Goal: Task Accomplishment & Management: Manage account settings

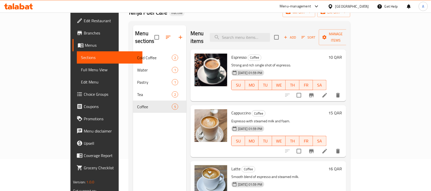
scroll to position [100, 0]
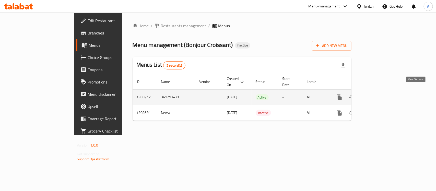
click at [380, 94] on icon "enhanced table" at bounding box center [376, 97] width 6 height 6
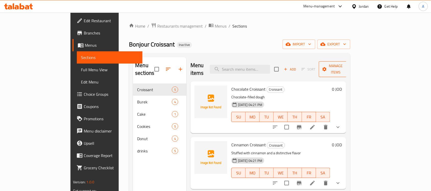
click at [349, 64] on span "Manage items" at bounding box center [336, 69] width 26 height 13
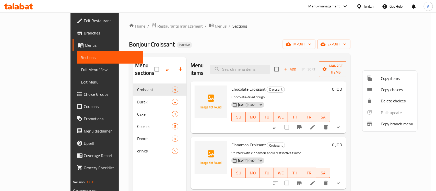
click at [390, 64] on div at bounding box center [218, 95] width 436 height 191
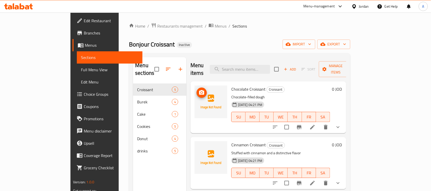
click at [199, 90] on icon "upload picture" at bounding box center [201, 92] width 5 height 5
click at [201, 92] on circle "upload picture" at bounding box center [202, 93] width 2 height 2
click at [199, 90] on icon "upload picture" at bounding box center [202, 93] width 6 height 6
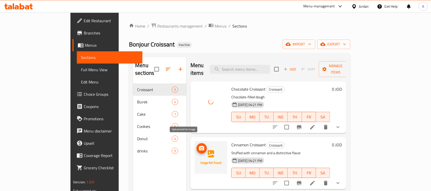
click at [199, 145] on icon "upload picture" at bounding box center [202, 148] width 6 height 6
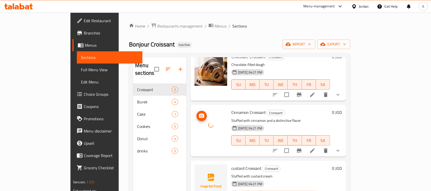
scroll to position [64, 0]
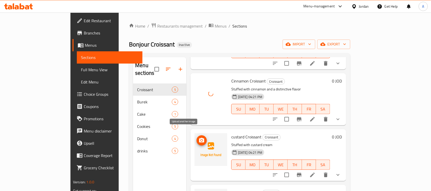
click at [199, 138] on icon "upload picture" at bounding box center [202, 141] width 6 height 6
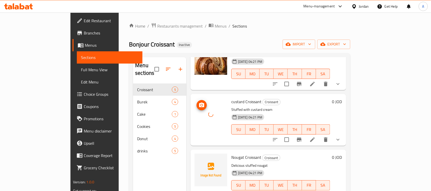
scroll to position [100, 0]
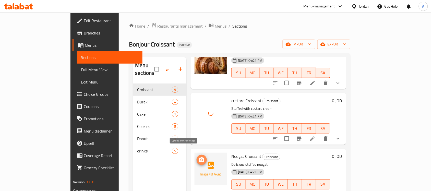
click at [199, 157] on icon "upload picture" at bounding box center [202, 160] width 6 height 6
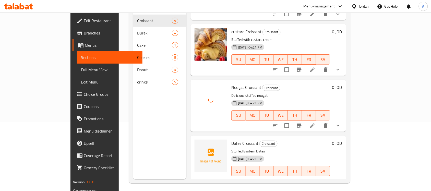
scroll to position [72, 0]
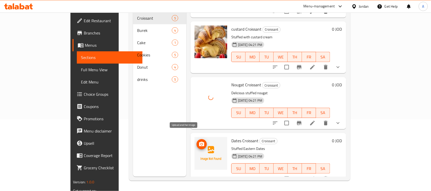
click at [199, 142] on icon "upload picture" at bounding box center [201, 144] width 5 height 5
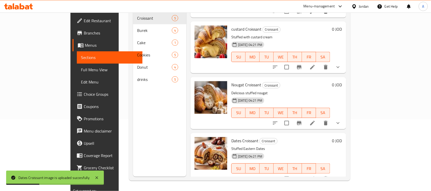
scroll to position [0, 0]
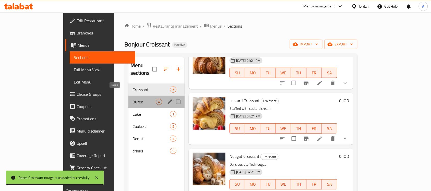
click at [133, 99] on span "Burek" at bounding box center [144, 102] width 23 height 6
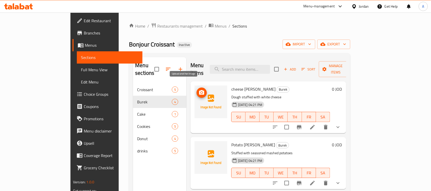
click at [199, 90] on icon "upload picture" at bounding box center [201, 92] width 5 height 5
click at [199, 90] on icon "upload picture" at bounding box center [202, 93] width 6 height 6
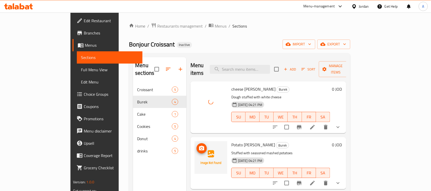
click at [199, 145] on icon "upload picture" at bounding box center [202, 148] width 6 height 6
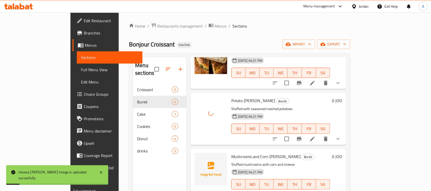
scroll to position [45, 0]
click at [199, 157] on icon "upload picture" at bounding box center [202, 160] width 6 height 6
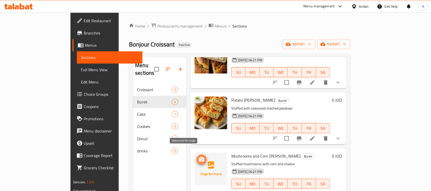
click at [199, 157] on icon "upload picture" at bounding box center [202, 160] width 6 height 6
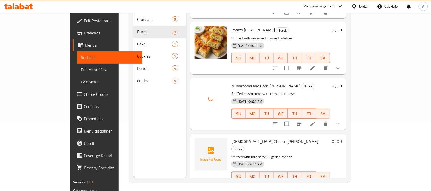
scroll to position [72, 0]
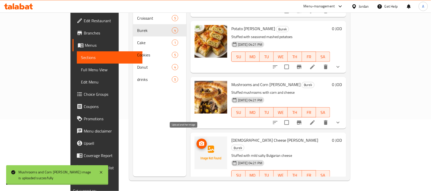
click at [199, 141] on icon "upload picture" at bounding box center [202, 144] width 6 height 6
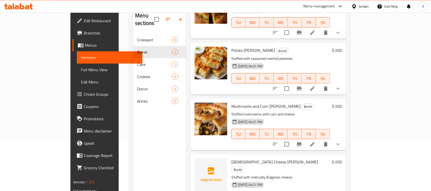
scroll to position [40, 0]
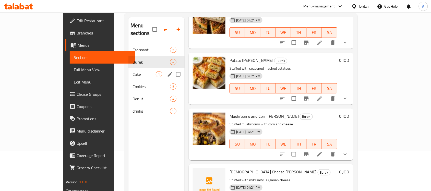
click at [131, 70] on div "Cake 1" at bounding box center [157, 74] width 56 height 12
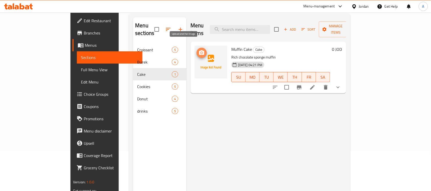
click at [199, 50] on icon "upload picture" at bounding box center [202, 53] width 6 height 6
click at [199, 50] on icon "upload picture" at bounding box center [201, 52] width 5 height 5
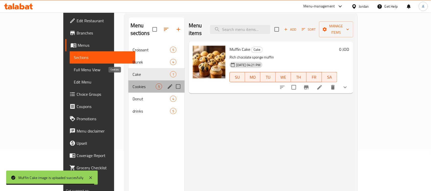
click at [133, 84] on span "Cookies" at bounding box center [144, 87] width 23 height 6
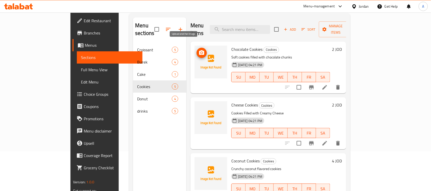
click at [199, 50] on icon "upload picture" at bounding box center [201, 52] width 5 height 5
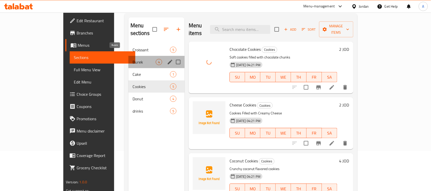
click at [133, 59] on span "Burek" at bounding box center [144, 62] width 23 height 6
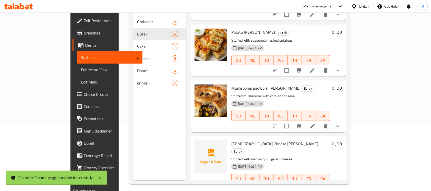
scroll to position [72, 0]
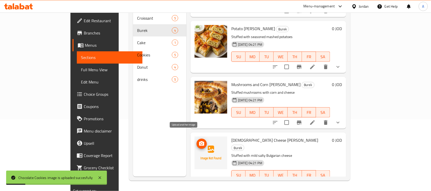
click at [199, 141] on icon "upload picture" at bounding box center [202, 144] width 6 height 6
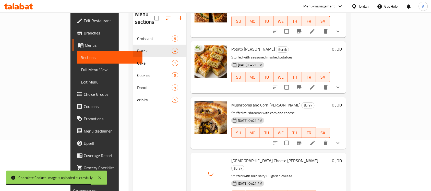
scroll to position [40, 0]
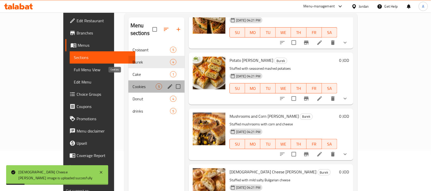
click at [133, 84] on span "Cookies" at bounding box center [144, 87] width 23 height 6
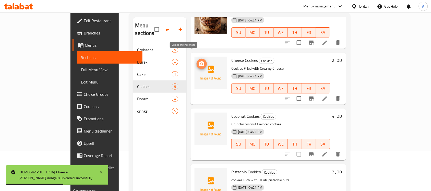
click at [199, 61] on icon "upload picture" at bounding box center [201, 63] width 5 height 5
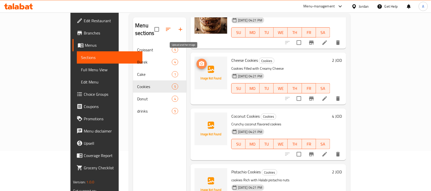
click at [199, 61] on icon "upload picture" at bounding box center [201, 63] width 5 height 5
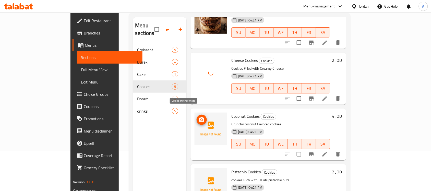
click at [199, 117] on icon "upload picture" at bounding box center [201, 119] width 5 height 5
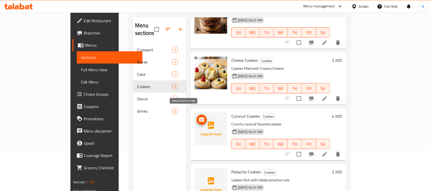
click at [199, 117] on icon "upload picture" at bounding box center [202, 120] width 6 height 6
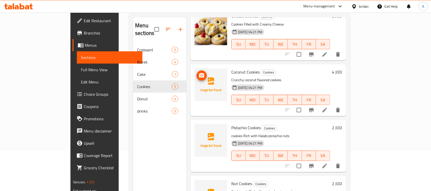
scroll to position [100, 0]
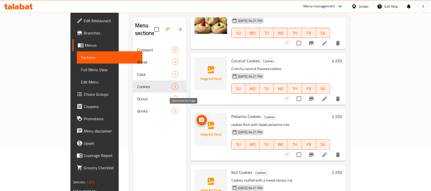
click at [199, 118] on icon "upload picture" at bounding box center [201, 120] width 5 height 5
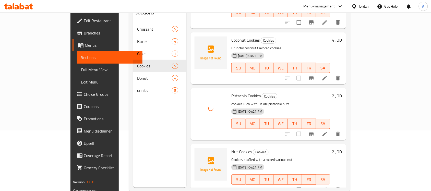
scroll to position [72, 0]
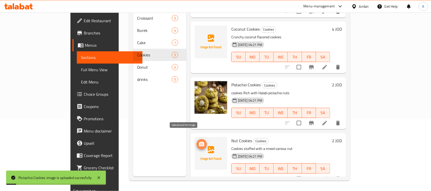
click at [199, 141] on icon "upload picture" at bounding box center [202, 144] width 6 height 6
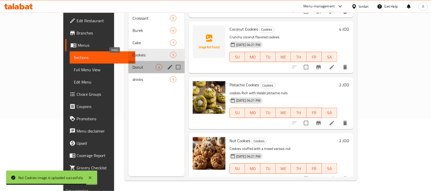
click at [133, 64] on span "Donut" at bounding box center [144, 67] width 23 height 6
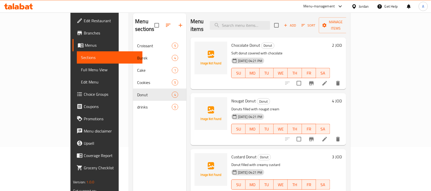
scroll to position [8, 0]
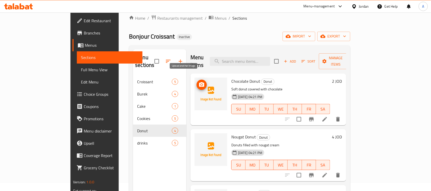
click at [199, 82] on icon "upload picture" at bounding box center [202, 85] width 6 height 6
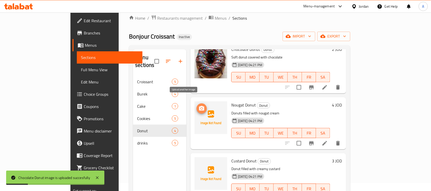
click at [199, 106] on icon "upload picture" at bounding box center [201, 108] width 5 height 5
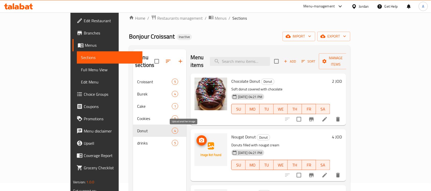
click at [199, 138] on icon "upload picture" at bounding box center [201, 140] width 5 height 5
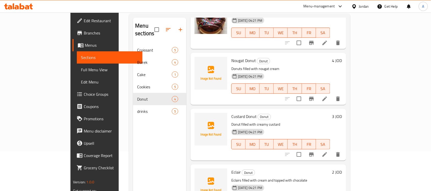
scroll to position [40, 0]
click at [199, 117] on icon "upload picture" at bounding box center [202, 120] width 6 height 6
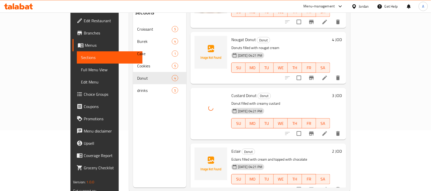
scroll to position [72, 0]
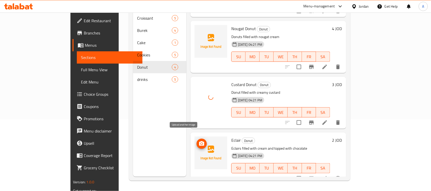
click at [199, 141] on icon "upload picture" at bounding box center [202, 144] width 6 height 6
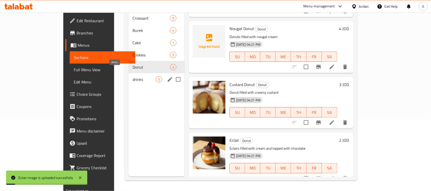
click at [133, 76] on span "drinks" at bounding box center [144, 79] width 23 height 6
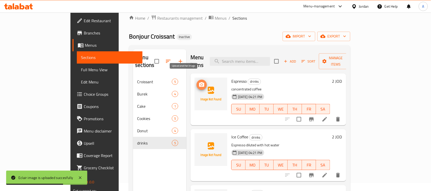
click at [199, 82] on icon "upload picture" at bounding box center [202, 85] width 6 height 6
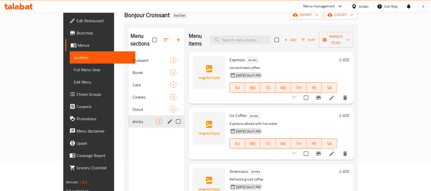
scroll to position [40, 0]
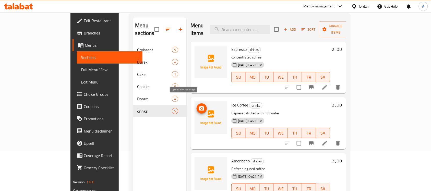
click at [197, 104] on button "upload picture" at bounding box center [202, 109] width 10 height 10
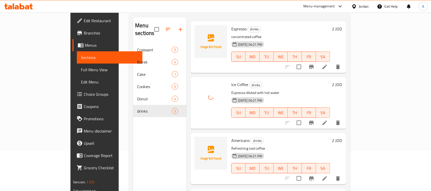
scroll to position [32, 0]
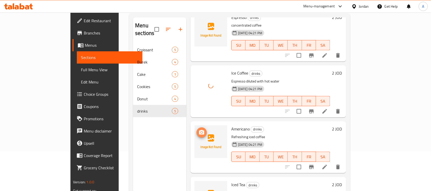
click at [199, 130] on icon "upload picture" at bounding box center [202, 133] width 6 height 6
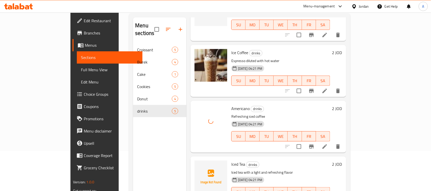
scroll to position [64, 0]
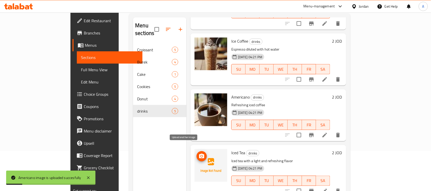
click at [199, 154] on icon "upload picture" at bounding box center [201, 156] width 5 height 5
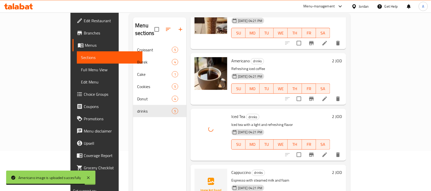
scroll to position [72, 0]
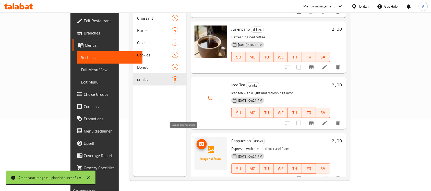
click at [201, 144] on circle "upload picture" at bounding box center [202, 145] width 2 height 2
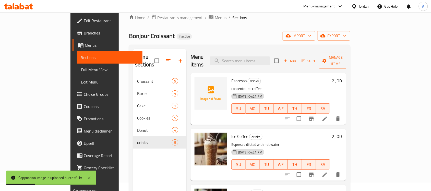
scroll to position [8, 0]
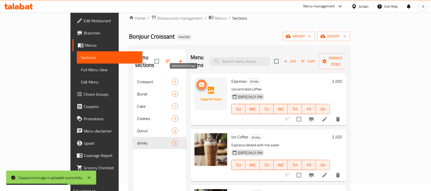
click at [199, 82] on icon "upload picture" at bounding box center [202, 85] width 6 height 6
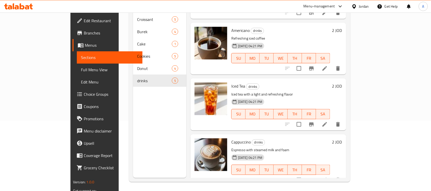
scroll to position [72, 0]
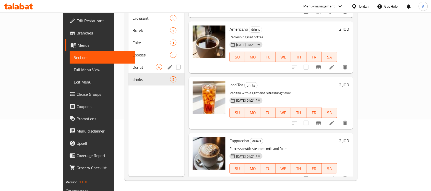
click at [133, 64] on span "Donut" at bounding box center [144, 67] width 23 height 6
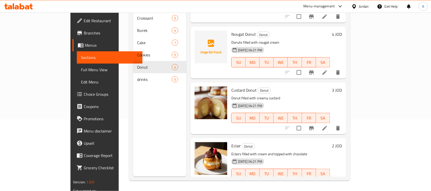
scroll to position [45, 0]
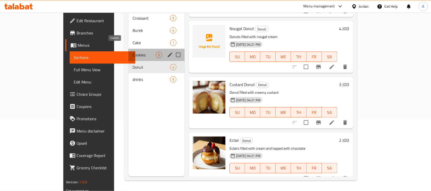
click at [133, 52] on span "Cookies" at bounding box center [144, 55] width 23 height 6
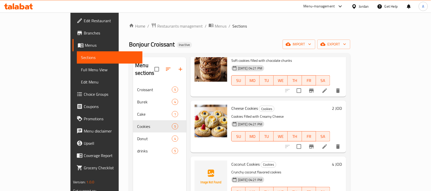
scroll to position [100, 0]
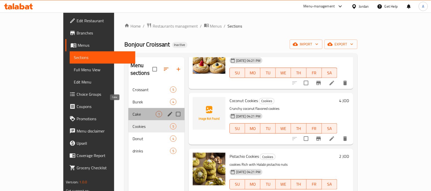
click at [133, 111] on span "Cake" at bounding box center [144, 114] width 23 height 6
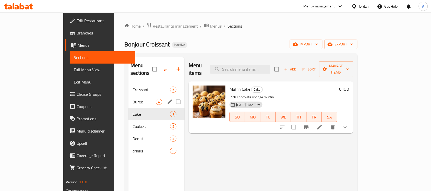
click at [133, 99] on span "Burek" at bounding box center [144, 102] width 23 height 6
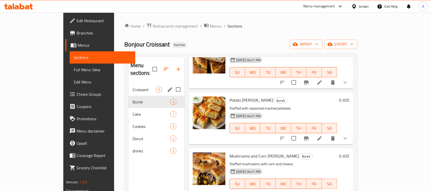
click at [130, 86] on div "Croissant 5" at bounding box center [157, 90] width 56 height 12
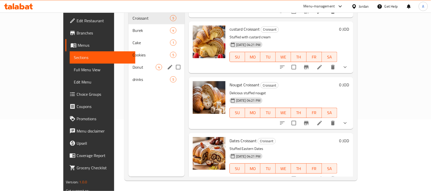
click at [129, 61] on div "Donut 4" at bounding box center [157, 67] width 56 height 12
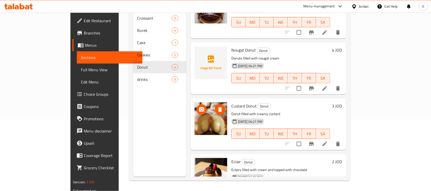
scroll to position [13, 0]
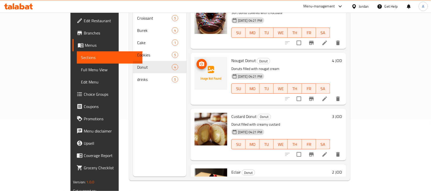
click at [195, 57] on img at bounding box center [211, 73] width 33 height 33
click at [201, 63] on circle "upload picture" at bounding box center [202, 64] width 2 height 2
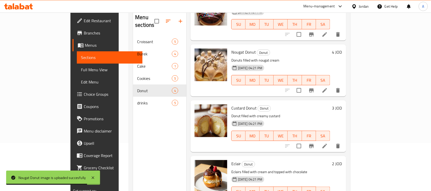
scroll to position [72, 0]
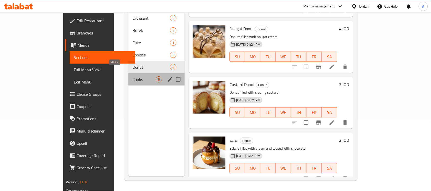
click at [133, 76] on span "drinks" at bounding box center [144, 79] width 23 height 6
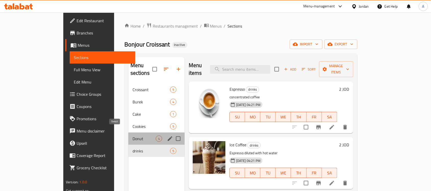
click at [133, 136] on span "Donut" at bounding box center [144, 139] width 23 height 6
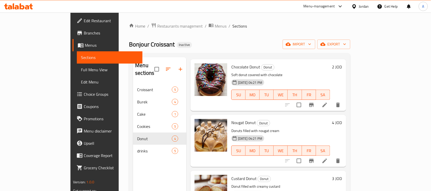
scroll to position [45, 0]
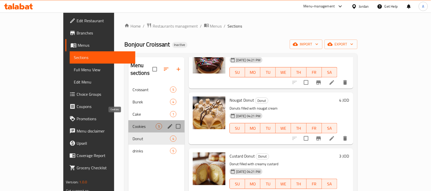
click at [133, 123] on span "Cookies" at bounding box center [144, 126] width 23 height 6
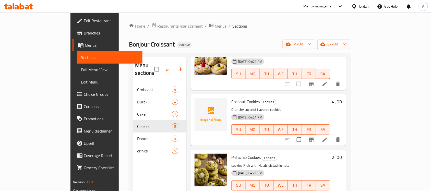
scroll to position [100, 0]
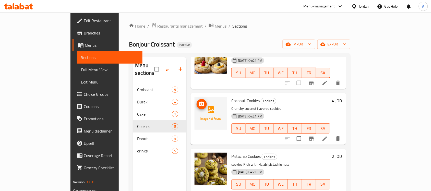
click at [199, 102] on icon "upload picture" at bounding box center [201, 104] width 5 height 5
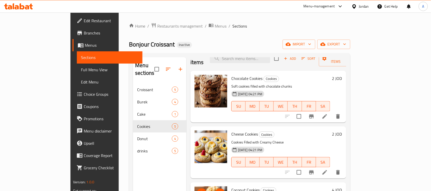
scroll to position [0, 0]
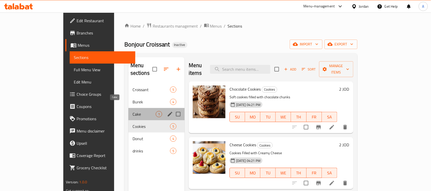
click at [133, 111] on span "Cake" at bounding box center [144, 114] width 23 height 6
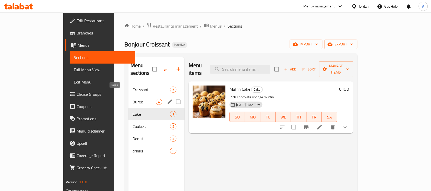
click at [133, 99] on span "Burek" at bounding box center [144, 102] width 23 height 6
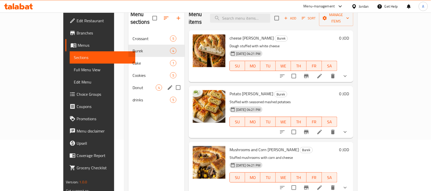
scroll to position [8, 0]
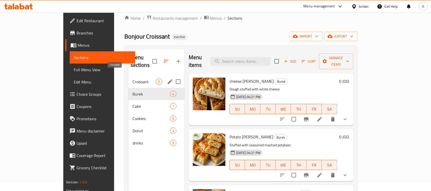
click at [133, 79] on span "Croissant" at bounding box center [144, 82] width 23 height 6
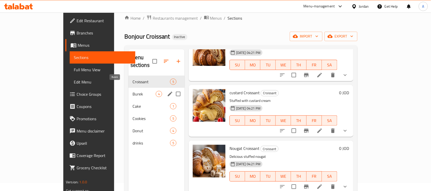
click at [133, 91] on span "Burek" at bounding box center [144, 94] width 23 height 6
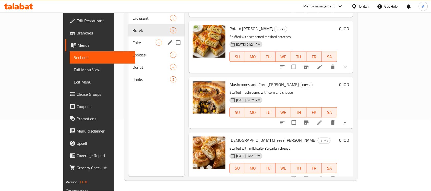
click at [133, 40] on span "Cake" at bounding box center [144, 43] width 23 height 6
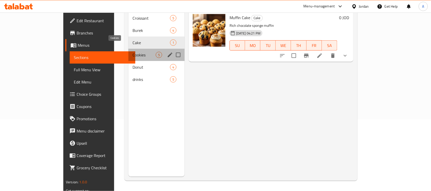
click at [133, 52] on span "Cookies" at bounding box center [144, 55] width 23 height 6
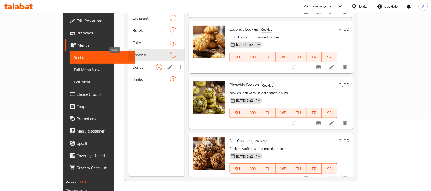
click at [133, 64] on span "Donut" at bounding box center [144, 67] width 23 height 6
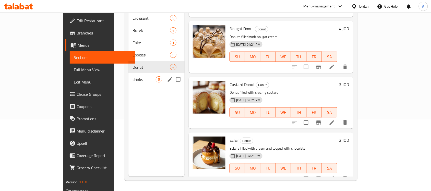
click at [129, 73] on div "drinks 5" at bounding box center [157, 79] width 56 height 12
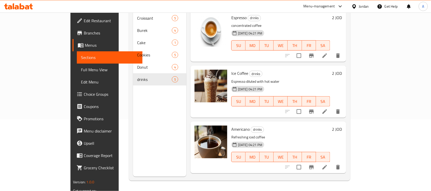
click at [328, 7] on div "Menu-management" at bounding box center [319, 6] width 31 height 6
click at [5, 5] on icon at bounding box center [18, 6] width 29 height 6
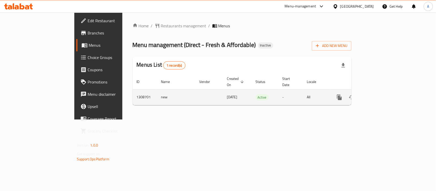
click at [379, 95] on icon "enhanced table" at bounding box center [376, 97] width 5 height 5
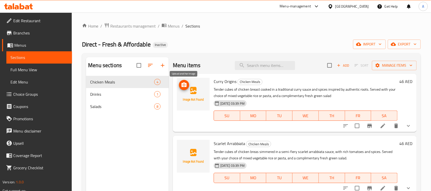
click at [186, 86] on icon "upload picture" at bounding box center [184, 85] width 5 height 5
click at [184, 85] on circle "upload picture" at bounding box center [185, 85] width 2 height 2
click at [183, 85] on icon "upload picture" at bounding box center [184, 85] width 5 height 5
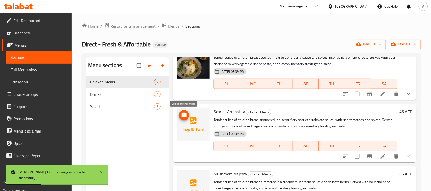
click at [186, 117] on icon "upload picture" at bounding box center [184, 115] width 5 height 5
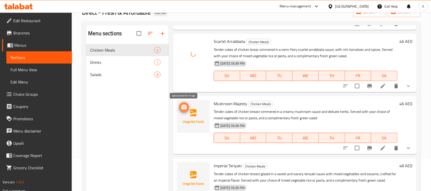
click at [185, 105] on icon "upload picture" at bounding box center [184, 107] width 5 height 5
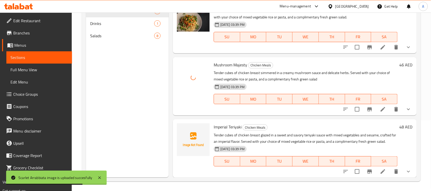
scroll to position [72, 0]
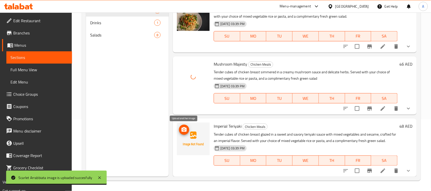
click at [185, 131] on icon "upload picture" at bounding box center [184, 130] width 6 height 6
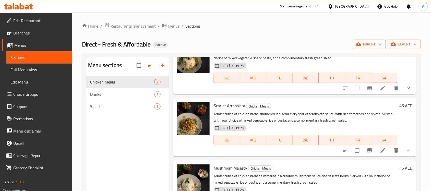
scroll to position [0, 0]
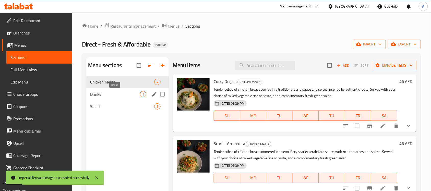
click at [113, 94] on span "Drinks" at bounding box center [115, 94] width 50 height 6
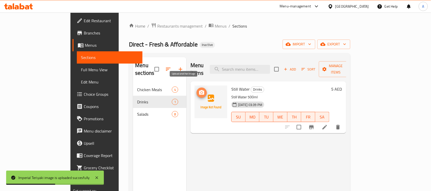
click at [199, 90] on icon "upload picture" at bounding box center [201, 92] width 5 height 5
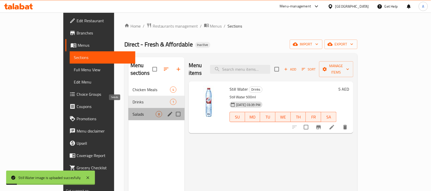
click at [133, 111] on span "Salads" at bounding box center [144, 114] width 23 height 6
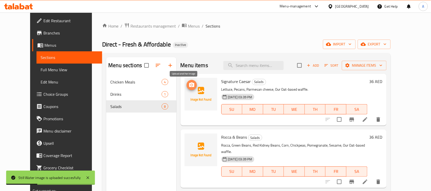
click at [189, 84] on icon "upload picture" at bounding box center [191, 85] width 5 height 5
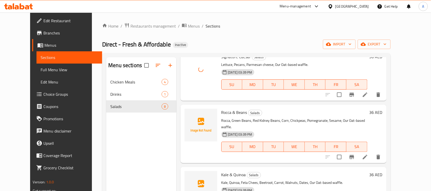
scroll to position [32, 0]
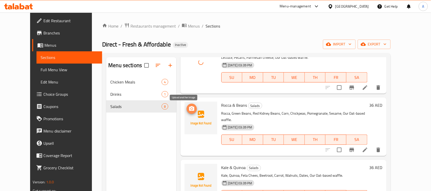
click at [189, 108] on icon "upload picture" at bounding box center [191, 108] width 5 height 5
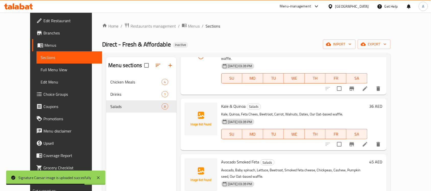
scroll to position [96, 0]
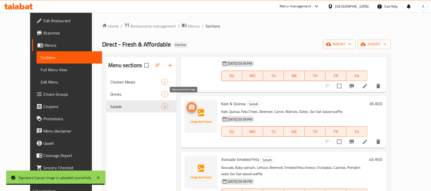
click at [191, 107] on circle "upload picture" at bounding box center [192, 108] width 2 height 2
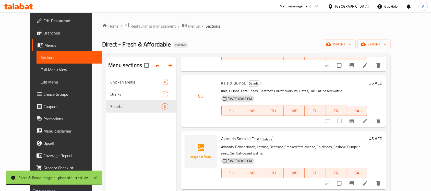
scroll to position [128, 0]
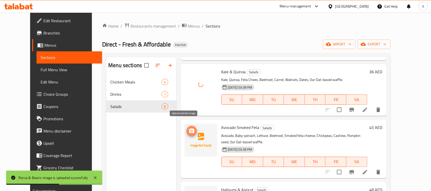
click at [189, 129] on icon "upload picture" at bounding box center [191, 131] width 5 height 5
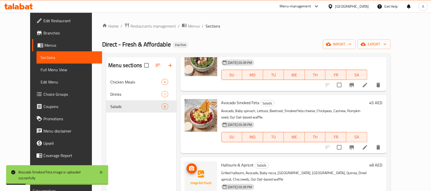
scroll to position [224, 0]
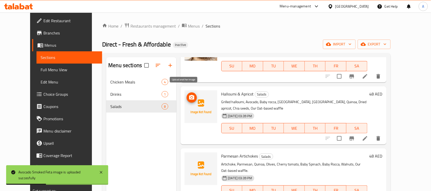
click at [189, 95] on icon "upload picture" at bounding box center [191, 97] width 5 height 5
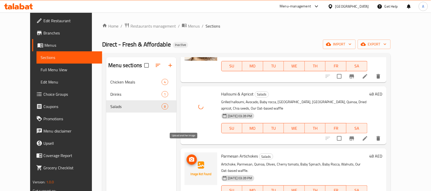
click at [191, 159] on circle "upload picture" at bounding box center [192, 160] width 2 height 2
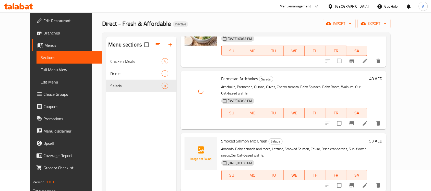
scroll to position [32, 0]
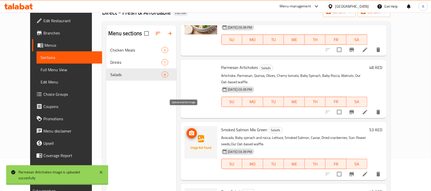
click at [189, 130] on icon "upload picture" at bounding box center [192, 133] width 6 height 6
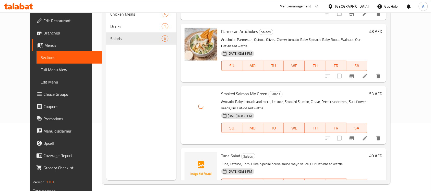
scroll to position [72, 0]
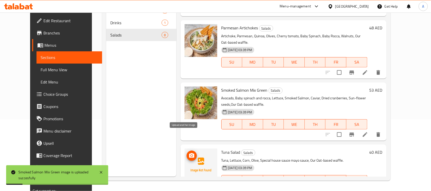
click at [189, 153] on icon "upload picture" at bounding box center [191, 155] width 5 height 5
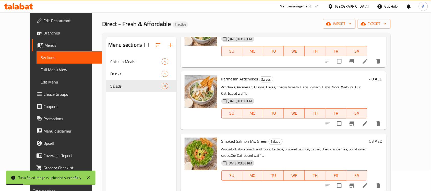
scroll to position [32, 0]
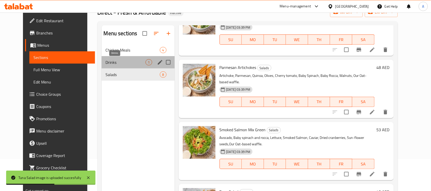
click at [125, 62] on span "Drinks" at bounding box center [126, 62] width 40 height 6
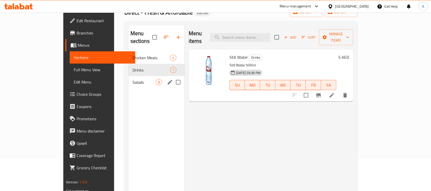
click at [133, 79] on span "Salads" at bounding box center [144, 82] width 23 height 6
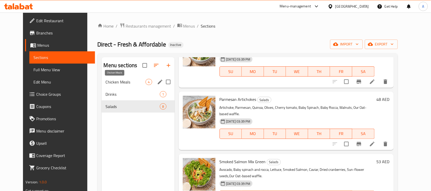
click at [120, 81] on span "Chicken Meals" at bounding box center [126, 82] width 40 height 6
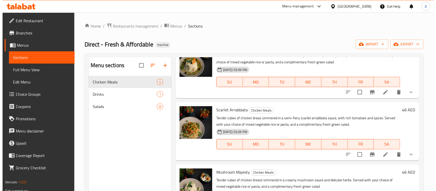
scroll to position [70, 0]
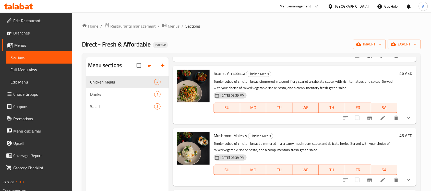
click at [22, 45] on span "Menus" at bounding box center [41, 45] width 54 height 6
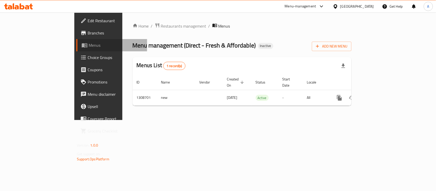
click at [89, 45] on span "Menus" at bounding box center [116, 45] width 54 height 6
click at [88, 35] on span "Branches" at bounding box center [115, 33] width 55 height 6
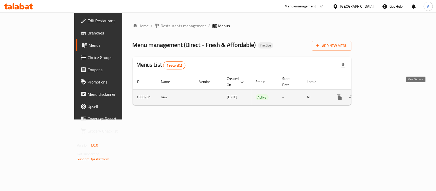
click at [380, 94] on icon "enhanced table" at bounding box center [376, 97] width 6 height 6
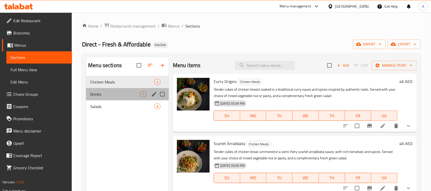
click at [111, 90] on div "Drinks 1" at bounding box center [127, 94] width 83 height 12
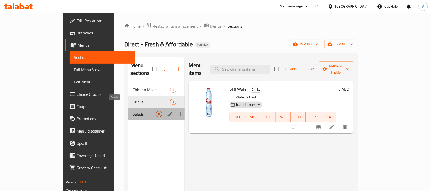
click at [133, 111] on span "Salads" at bounding box center [144, 114] width 23 height 6
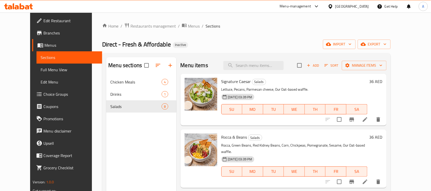
click at [43, 33] on span "Branches" at bounding box center [70, 33] width 55 height 6
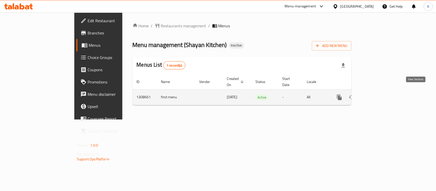
click at [379, 95] on icon "enhanced table" at bounding box center [376, 97] width 5 height 5
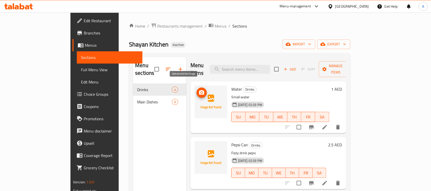
click at [197, 90] on span "upload picture" at bounding box center [202, 93] width 10 height 6
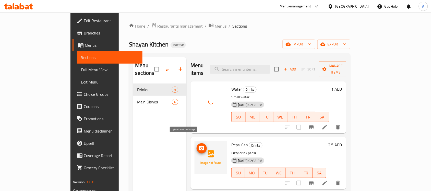
click at [199, 146] on icon "upload picture" at bounding box center [201, 148] width 5 height 5
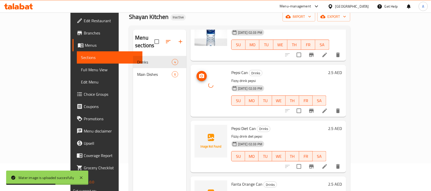
scroll to position [64, 0]
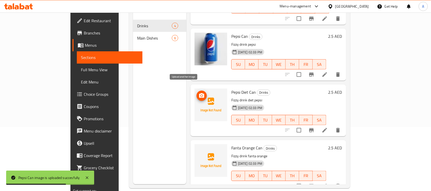
click at [199, 93] on icon "upload picture" at bounding box center [201, 95] width 5 height 5
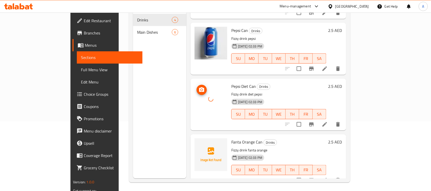
scroll to position [72, 0]
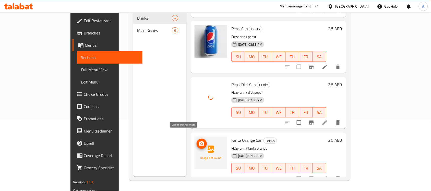
click at [199, 141] on icon "upload picture" at bounding box center [202, 144] width 6 height 6
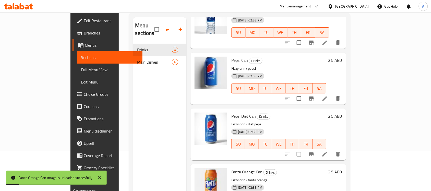
scroll to position [0, 0]
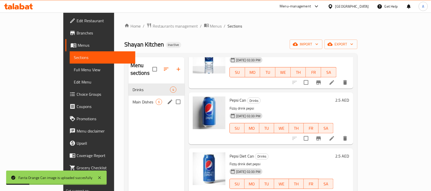
click at [133, 99] on span "Main Dishes" at bounding box center [144, 102] width 23 height 6
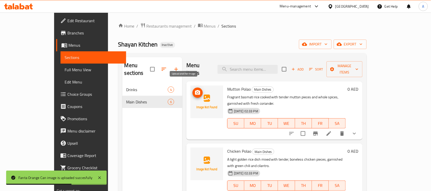
click at [195, 90] on icon "upload picture" at bounding box center [197, 92] width 5 height 5
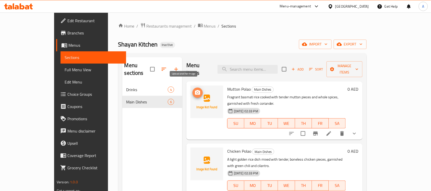
click at [195, 90] on icon "upload picture" at bounding box center [197, 92] width 5 height 5
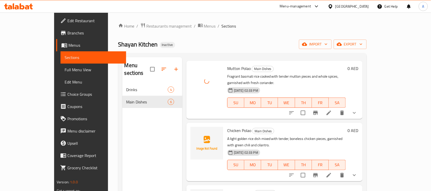
scroll to position [32, 0]
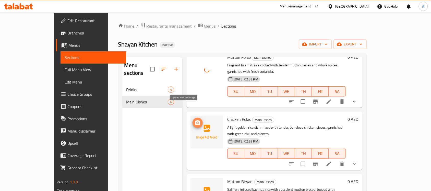
click at [197, 122] on circle "upload picture" at bounding box center [198, 123] width 2 height 2
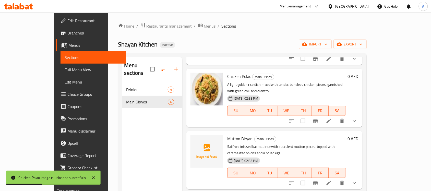
scroll to position [96, 0]
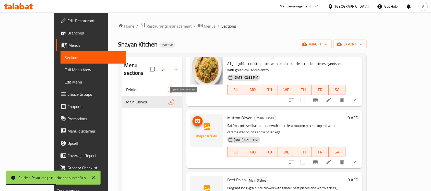
click at [195, 119] on icon "upload picture" at bounding box center [197, 121] width 5 height 5
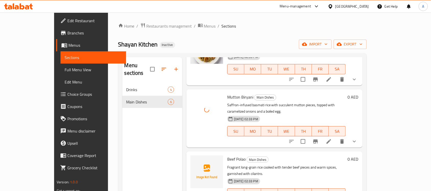
scroll to position [128, 0]
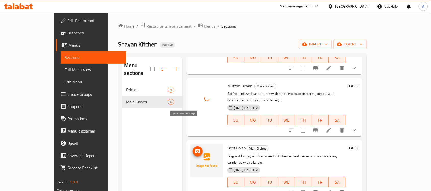
click at [195, 149] on icon "upload picture" at bounding box center [198, 152] width 6 height 6
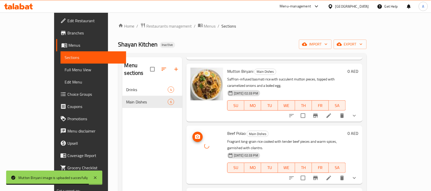
scroll to position [156, 0]
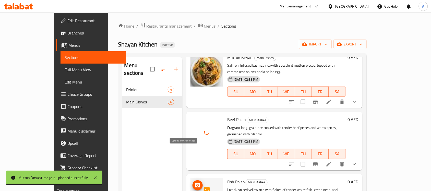
click at [195, 183] on icon "upload picture" at bounding box center [197, 185] width 5 height 5
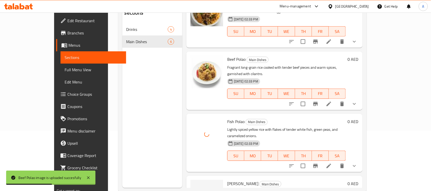
scroll to position [72, 0]
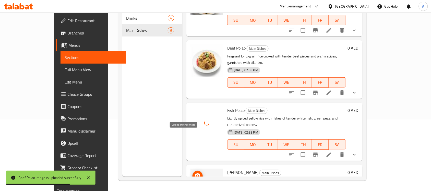
click at [195, 173] on icon "upload picture" at bounding box center [198, 176] width 6 height 6
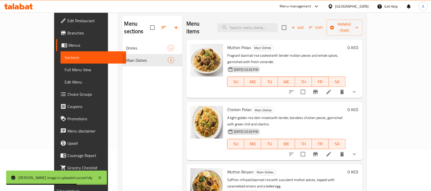
scroll to position [0, 0]
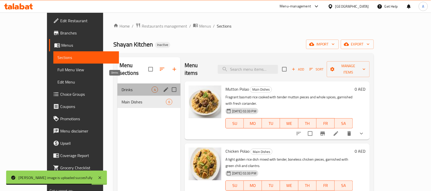
click at [123, 87] on span "Drinks" at bounding box center [137, 90] width 30 height 6
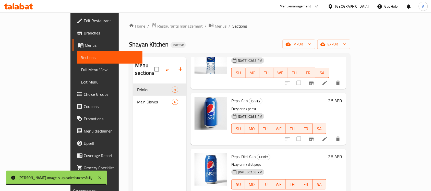
scroll to position [45, 0]
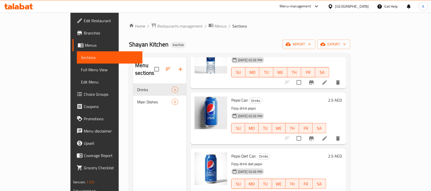
click at [22, 8] on icon at bounding box center [18, 6] width 29 height 6
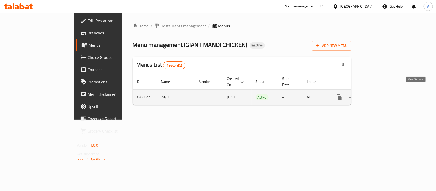
click at [380, 94] on icon "enhanced table" at bounding box center [376, 97] width 6 height 6
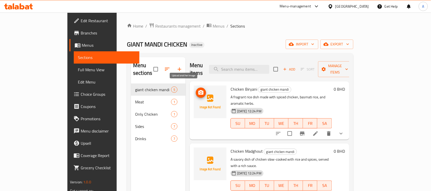
click at [200, 92] on circle "upload picture" at bounding box center [201, 93] width 2 height 2
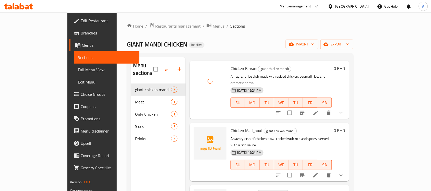
scroll to position [32, 0]
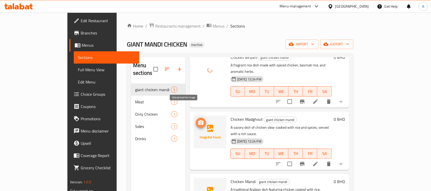
click at [200, 122] on circle "upload picture" at bounding box center [201, 123] width 2 height 2
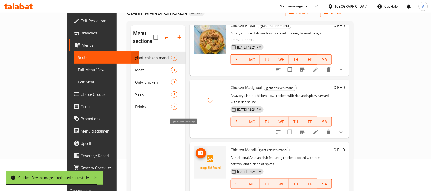
click at [198, 150] on icon "upload picture" at bounding box center [201, 153] width 6 height 6
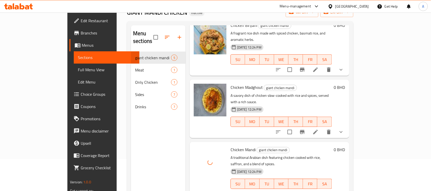
scroll to position [96, 0]
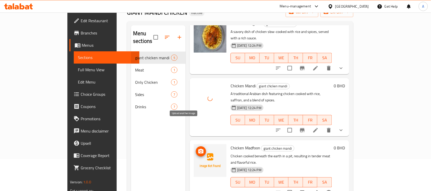
click at [200, 151] on circle "upload picture" at bounding box center [201, 152] width 2 height 2
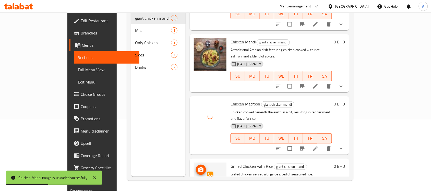
scroll to position [72, 0]
click at [196, 167] on span "upload picture" at bounding box center [201, 170] width 10 height 6
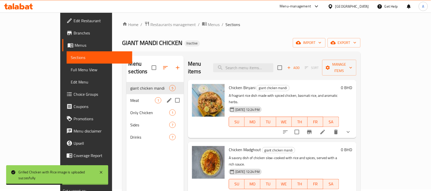
scroll to position [0, 0]
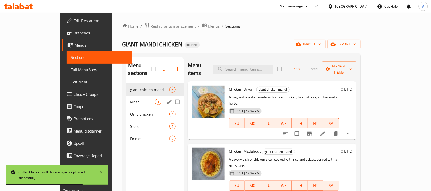
click at [127, 96] on div "Meat 1" at bounding box center [156, 102] width 58 height 12
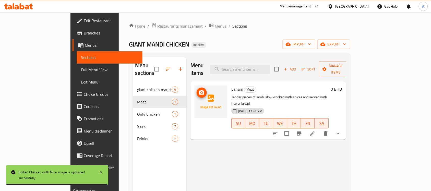
click at [199, 90] on icon "upload picture" at bounding box center [201, 92] width 5 height 5
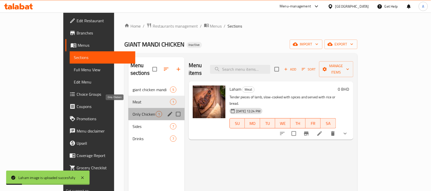
click at [133, 111] on span "Only Chicken" at bounding box center [144, 114] width 23 height 6
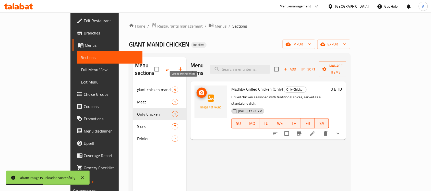
click at [199, 90] on icon "upload picture" at bounding box center [202, 93] width 6 height 6
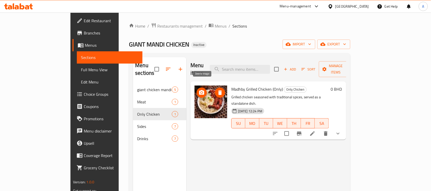
click at [215, 88] on button "delete image" at bounding box center [220, 93] width 10 height 10
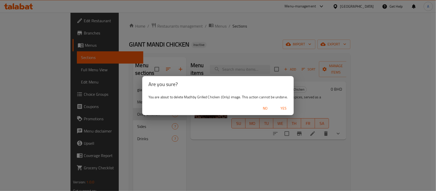
click at [282, 108] on span "Yes" at bounding box center [284, 108] width 12 height 6
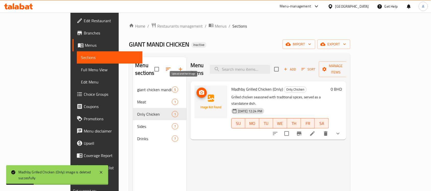
click at [199, 90] on icon "upload picture" at bounding box center [201, 92] width 5 height 5
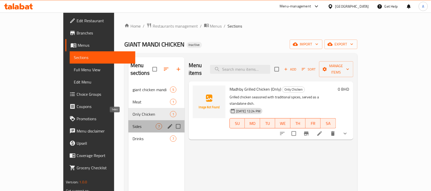
click at [133, 123] on span "Sides" at bounding box center [144, 126] width 23 height 6
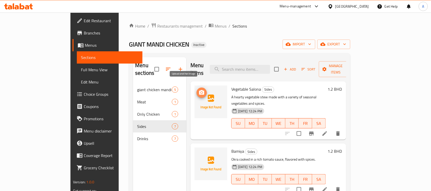
click at [199, 90] on icon "upload picture" at bounding box center [201, 92] width 5 height 5
click at [201, 92] on circle "upload picture" at bounding box center [202, 93] width 2 height 2
click at [199, 152] on icon "upload picture" at bounding box center [202, 155] width 6 height 6
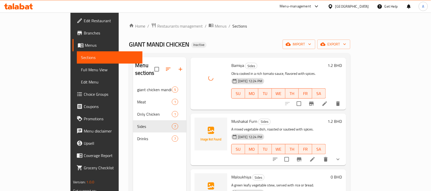
scroll to position [96, 0]
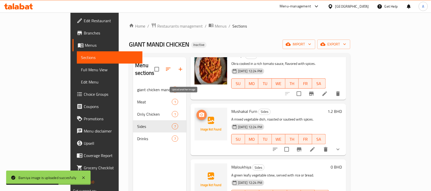
click at [199, 112] on icon "upload picture" at bounding box center [201, 114] width 5 height 5
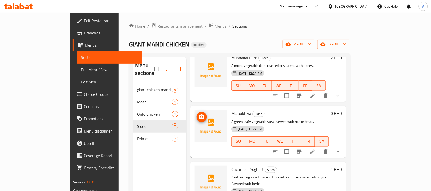
scroll to position [160, 0]
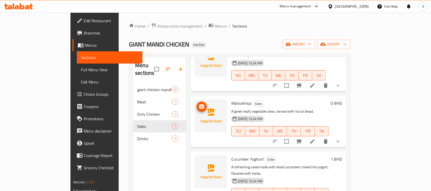
click at [201, 106] on circle "upload picture" at bounding box center [202, 107] width 2 height 2
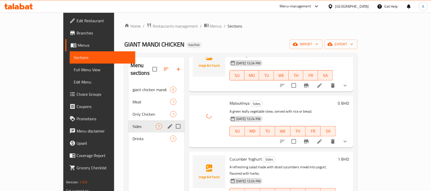
scroll to position [32, 0]
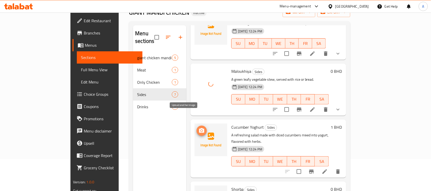
click at [201, 130] on circle "upload picture" at bounding box center [202, 131] width 2 height 2
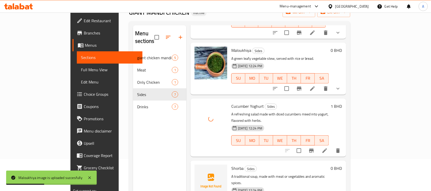
scroll to position [212, 0]
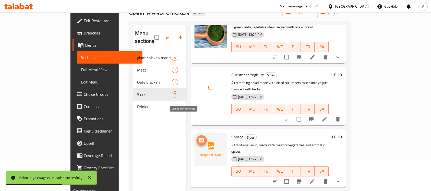
click at [199, 138] on icon "upload picture" at bounding box center [201, 140] width 5 height 5
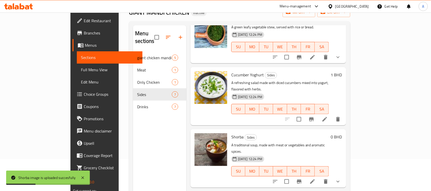
scroll to position [72, 0]
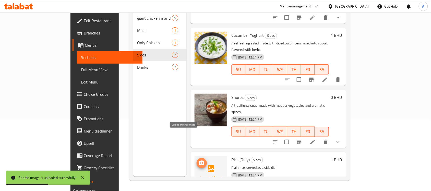
click at [199, 160] on icon "upload picture" at bounding box center [202, 163] width 6 height 6
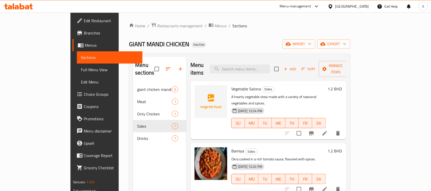
scroll to position [0, 0]
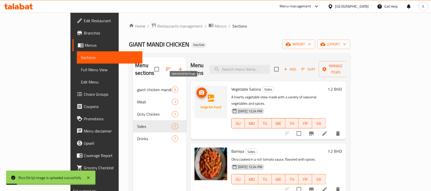
click at [197, 90] on span "upload picture" at bounding box center [202, 93] width 10 height 6
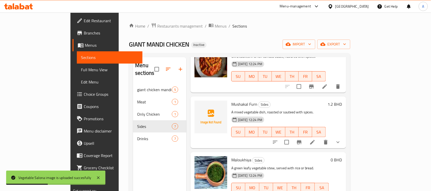
scroll to position [96, 0]
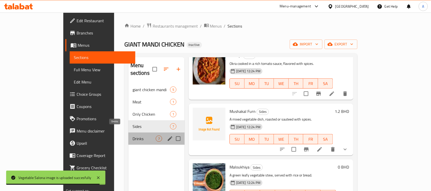
click at [133, 136] on span "Drinks" at bounding box center [144, 139] width 23 height 6
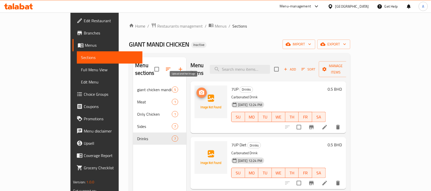
click at [199, 90] on icon "upload picture" at bounding box center [202, 93] width 6 height 6
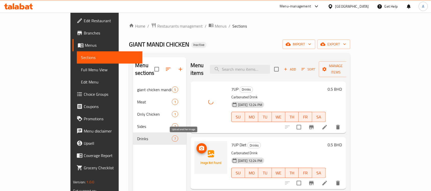
click at [199, 145] on icon "upload picture" at bounding box center [202, 148] width 6 height 6
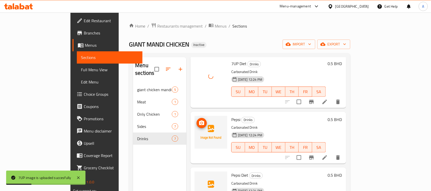
scroll to position [96, 0]
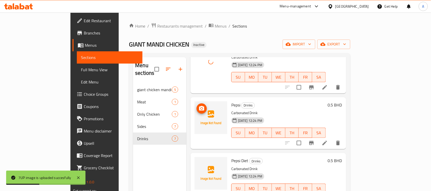
click at [199, 106] on icon "upload picture" at bounding box center [202, 109] width 6 height 6
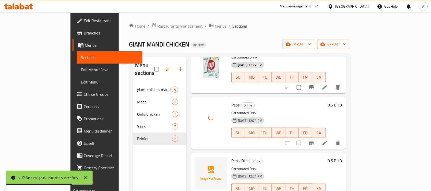
scroll to position [128, 0]
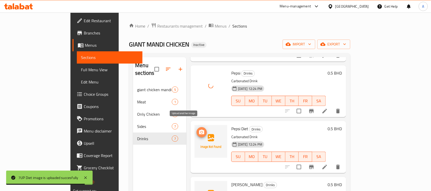
click at [199, 129] on icon "upload picture" at bounding box center [202, 132] width 6 height 6
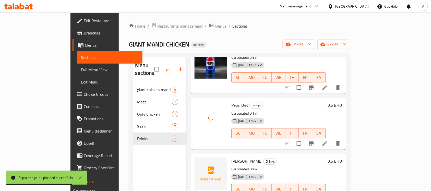
scroll to position [192, 0]
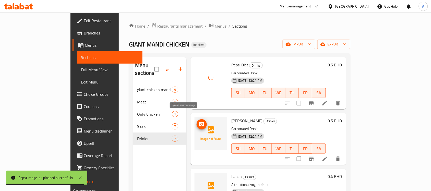
click at [199, 122] on icon "upload picture" at bounding box center [201, 124] width 5 height 5
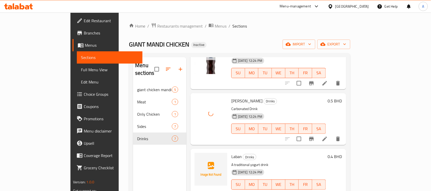
scroll to position [212, 0]
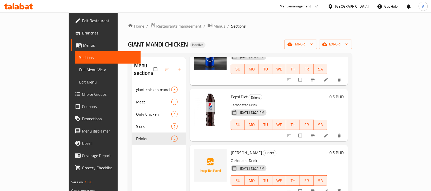
scroll to position [192, 0]
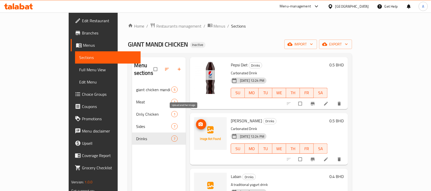
click at [198, 122] on icon "upload picture" at bounding box center [200, 124] width 5 height 5
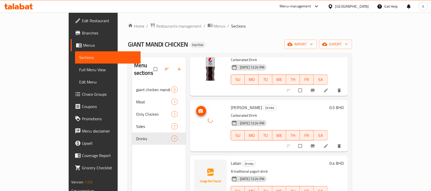
scroll to position [212, 0]
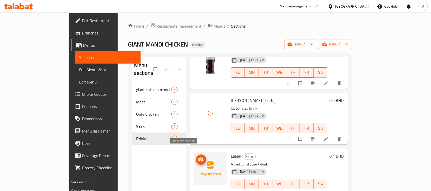
click at [199, 158] on icon "upload picture" at bounding box center [201, 160] width 4 height 4
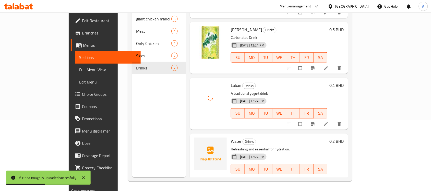
scroll to position [72, 0]
click at [196, 139] on button "upload picture" at bounding box center [201, 144] width 10 height 10
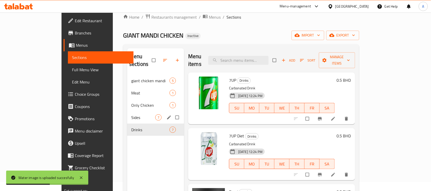
scroll to position [8, 0]
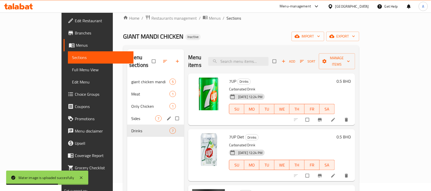
click at [136, 112] on div "Sides 7" at bounding box center [155, 118] width 57 height 12
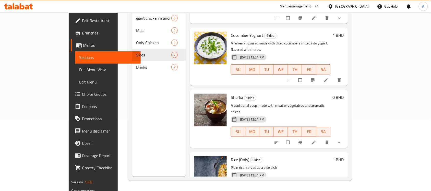
scroll to position [8, 0]
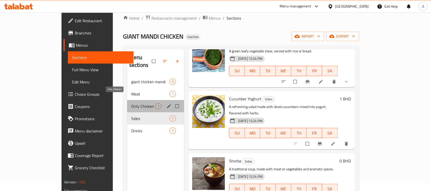
click at [131, 103] on span "Only Chicken" at bounding box center [143, 106] width 24 height 6
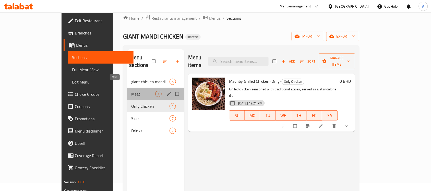
click at [131, 91] on span "Meat" at bounding box center [143, 94] width 24 height 6
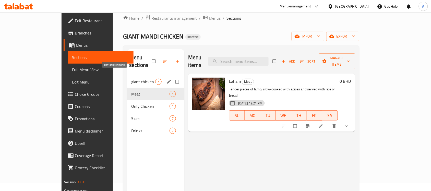
click at [131, 79] on span "giant chicken mandi" at bounding box center [143, 82] width 24 height 6
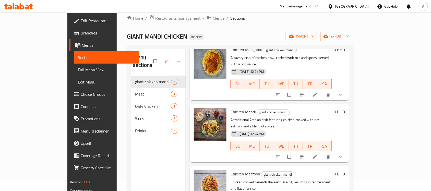
scroll to position [100, 0]
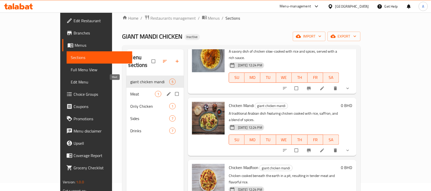
click at [132, 91] on span "Meat" at bounding box center [143, 94] width 25 height 6
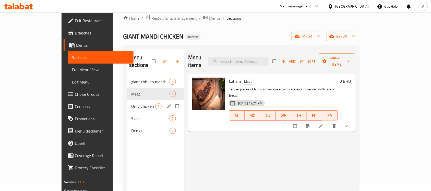
click at [127, 100] on div "Only Chicken 1" at bounding box center [155, 106] width 57 height 12
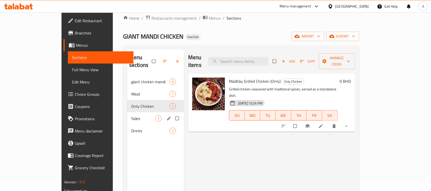
click at [131, 116] on span "Sides" at bounding box center [143, 119] width 24 height 6
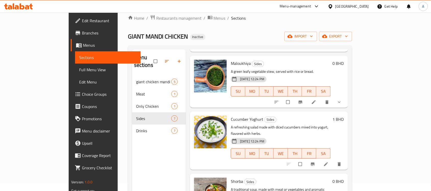
scroll to position [212, 0]
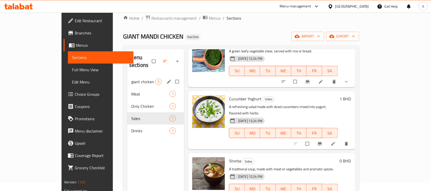
drag, startPoint x: 109, startPoint y: 79, endPoint x: 109, endPoint y: 86, distance: 6.7
click at [127, 79] on div "giant chicken mandi 5" at bounding box center [155, 82] width 57 height 12
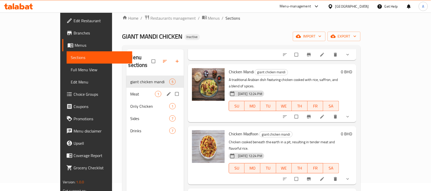
scroll to position [100, 0]
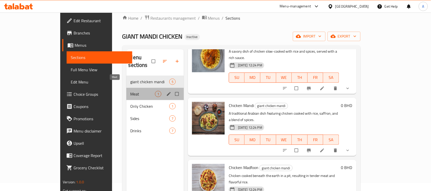
click at [131, 91] on span "Meat" at bounding box center [143, 94] width 25 height 6
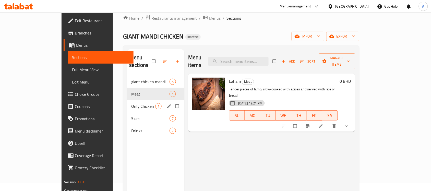
click at [131, 103] on span "Only Chicken" at bounding box center [143, 106] width 24 height 6
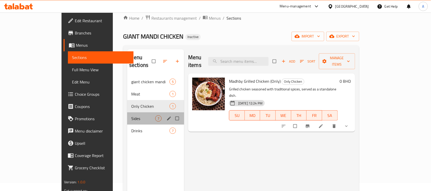
click at [127, 116] on div "Sides 7" at bounding box center [155, 118] width 57 height 12
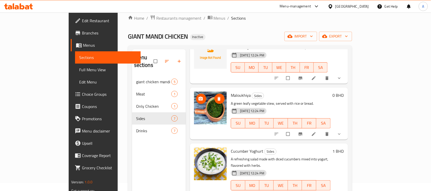
scroll to position [212, 0]
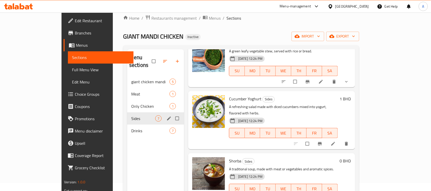
click at [127, 116] on div "Sides 7" at bounding box center [155, 118] width 57 height 12
click at [131, 128] on span "Drinks" at bounding box center [143, 131] width 24 height 6
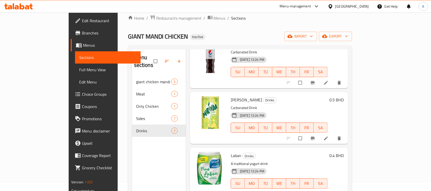
scroll to position [212, 0]
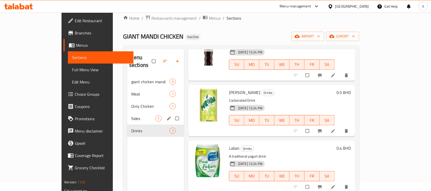
click at [127, 115] on div "Sides 7" at bounding box center [155, 118] width 57 height 12
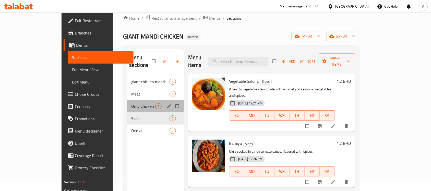
click at [127, 102] on div "Only Chicken 1" at bounding box center [155, 106] width 57 height 12
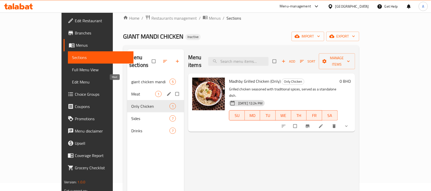
click at [131, 91] on span "Meat" at bounding box center [143, 94] width 24 height 6
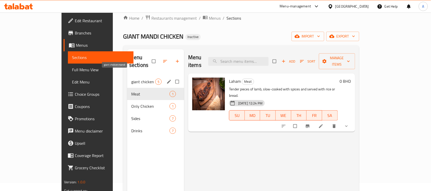
click at [131, 79] on span "giant chicken mandi" at bounding box center [143, 82] width 24 height 6
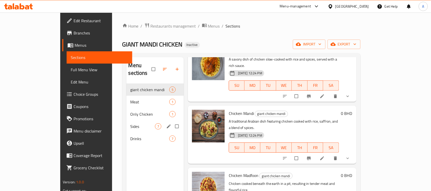
scroll to position [32, 0]
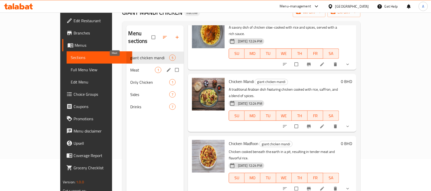
click at [131, 67] on span "Meat" at bounding box center [143, 70] width 25 height 6
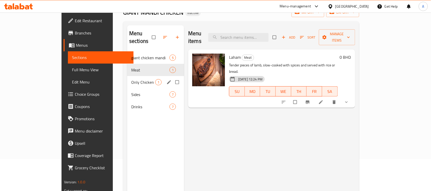
click at [127, 76] on div "Only Chicken 1" at bounding box center [155, 82] width 57 height 12
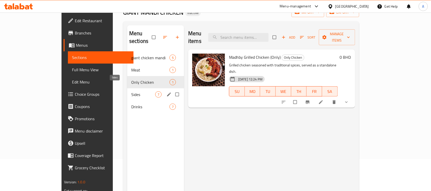
click at [131, 92] on span "Sides" at bounding box center [143, 95] width 24 height 6
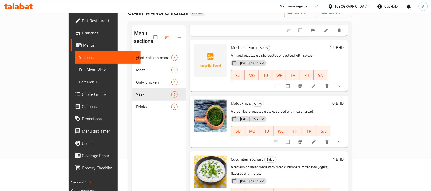
scroll to position [212, 0]
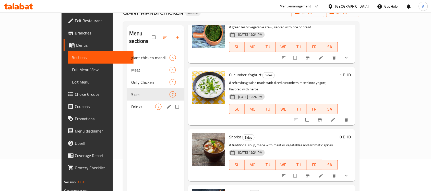
click at [131, 104] on span "Drinks" at bounding box center [143, 107] width 24 height 6
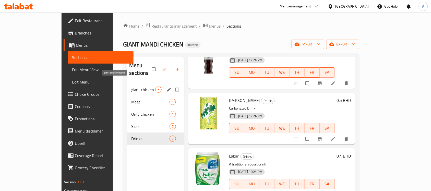
click at [131, 87] on span "giant chicken mandi" at bounding box center [143, 90] width 24 height 6
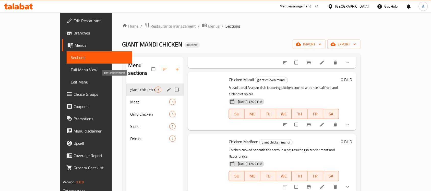
scroll to position [100, 0]
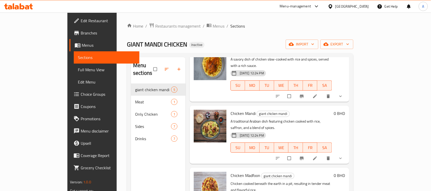
click at [22, 4] on icon at bounding box center [18, 6] width 29 height 6
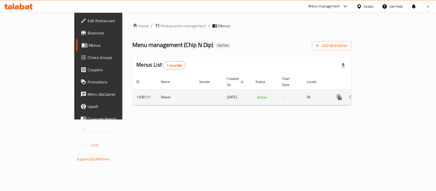
click at [380, 95] on icon "enhanced table" at bounding box center [376, 97] width 6 height 6
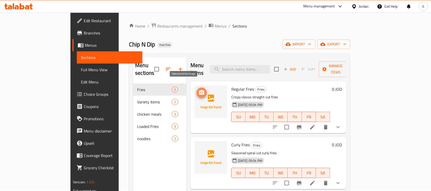
click at [197, 88] on button "upload picture" at bounding box center [202, 93] width 10 height 10
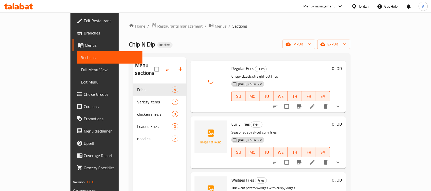
scroll to position [32, 0]
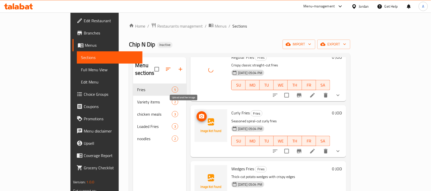
click at [199, 114] on icon "upload picture" at bounding box center [201, 116] width 5 height 5
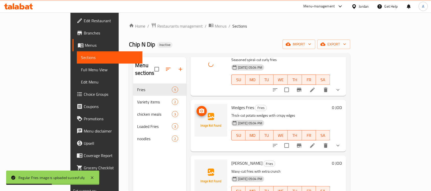
scroll to position [96, 0]
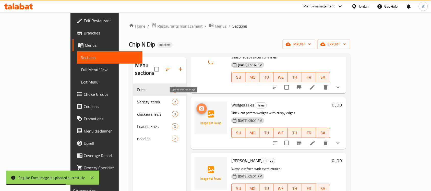
click at [199, 106] on icon "upload picture" at bounding box center [201, 108] width 5 height 5
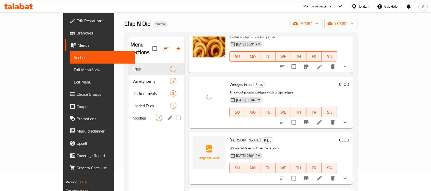
scroll to position [32, 0]
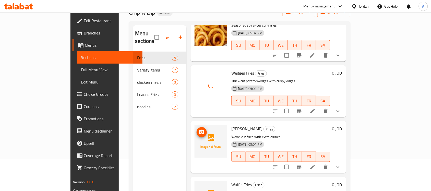
click at [199, 130] on icon "upload picture" at bounding box center [201, 132] width 5 height 5
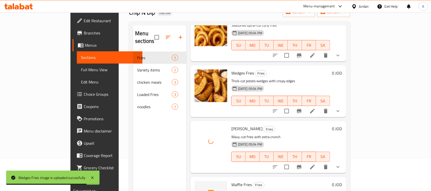
scroll to position [100, 0]
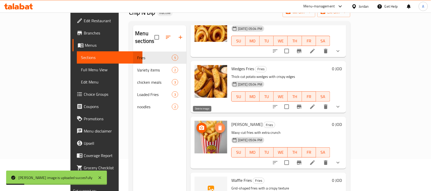
click at [217, 125] on icon "delete image" at bounding box center [220, 128] width 6 height 6
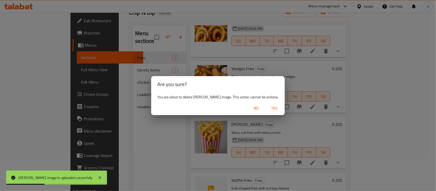
click at [269, 109] on span "Yes" at bounding box center [275, 108] width 12 height 6
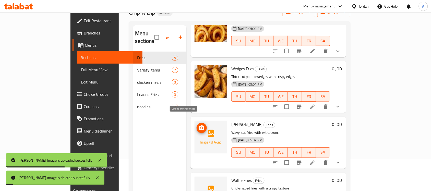
click at [199, 125] on icon "upload picture" at bounding box center [202, 128] width 6 height 6
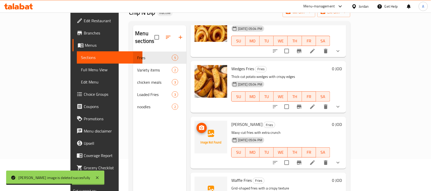
scroll to position [64, 0]
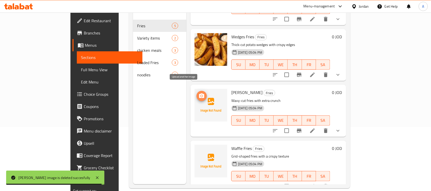
click at [199, 94] on icon "upload picture" at bounding box center [201, 96] width 5 height 5
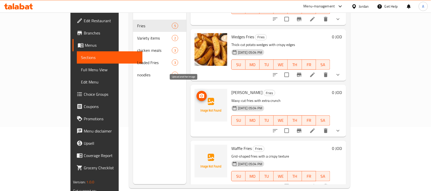
click at [199, 93] on icon "upload picture" at bounding box center [202, 96] width 6 height 6
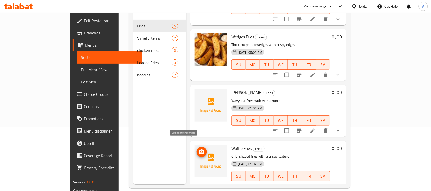
click at [199, 150] on icon "upload picture" at bounding box center [201, 152] width 5 height 5
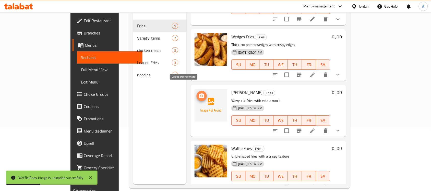
click at [199, 93] on icon "upload picture" at bounding box center [202, 96] width 6 height 6
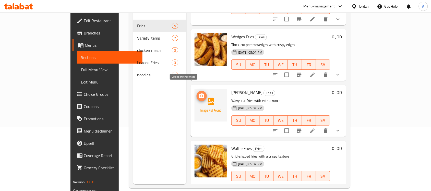
click at [199, 94] on icon "upload picture" at bounding box center [201, 96] width 5 height 5
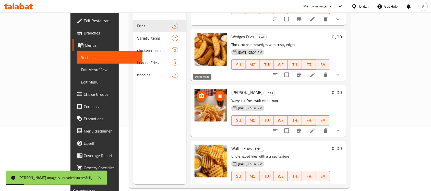
click at [219, 94] on icon "delete image" at bounding box center [221, 96] width 4 height 5
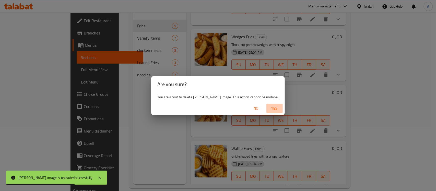
click at [269, 106] on span "Yes" at bounding box center [275, 108] width 12 height 6
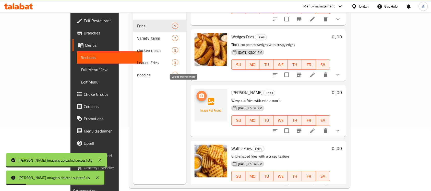
click at [199, 94] on icon "upload picture" at bounding box center [201, 96] width 5 height 5
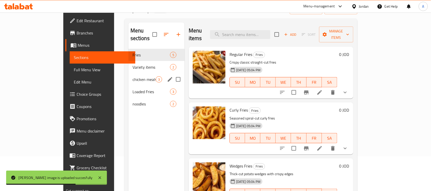
scroll to position [0, 0]
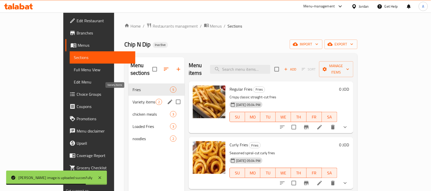
click at [133, 99] on span "Variety items" at bounding box center [144, 102] width 23 height 6
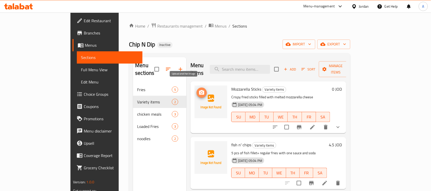
click at [199, 90] on icon "upload picture" at bounding box center [202, 93] width 6 height 6
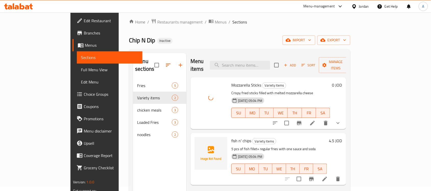
scroll to position [32, 0]
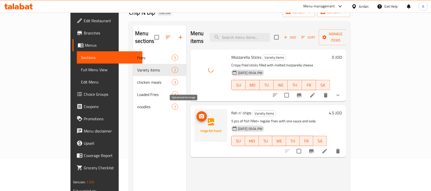
click at [199, 114] on icon "upload picture" at bounding box center [201, 116] width 5 height 5
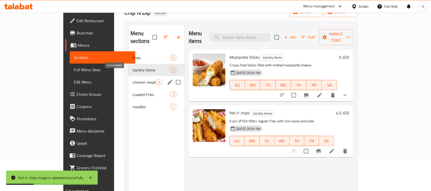
click at [133, 79] on span "chicken meals" at bounding box center [144, 82] width 23 height 6
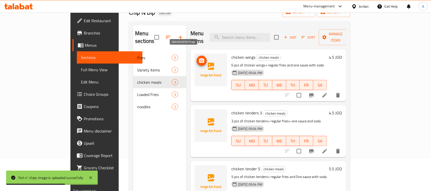
click at [199, 58] on icon "upload picture" at bounding box center [201, 60] width 5 height 5
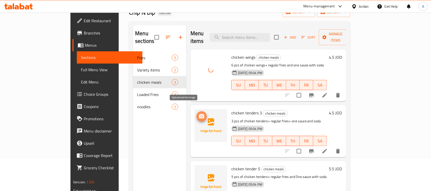
click at [199, 114] on icon "upload picture" at bounding box center [201, 116] width 5 height 5
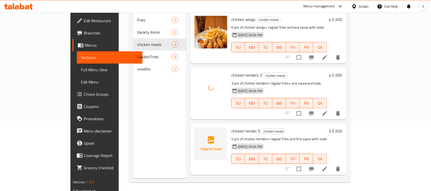
scroll to position [72, 0]
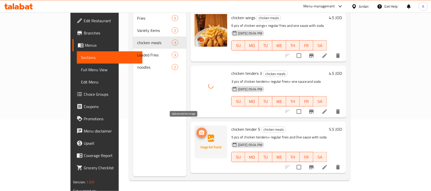
click at [199, 130] on icon "upload picture" at bounding box center [202, 133] width 6 height 6
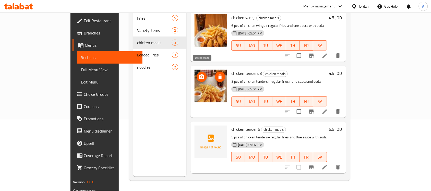
click at [217, 74] on icon "delete image" at bounding box center [220, 77] width 6 height 6
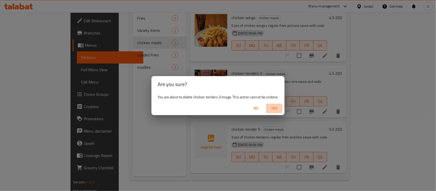
click at [272, 109] on span "Yes" at bounding box center [274, 108] width 12 height 6
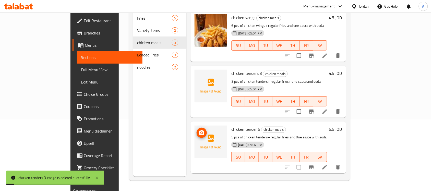
click at [197, 130] on span "upload picture" at bounding box center [202, 133] width 10 height 6
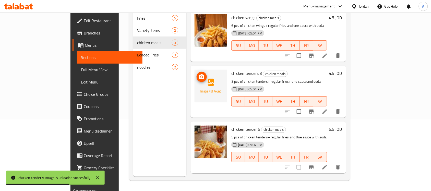
click at [199, 74] on icon "upload picture" at bounding box center [202, 77] width 6 height 6
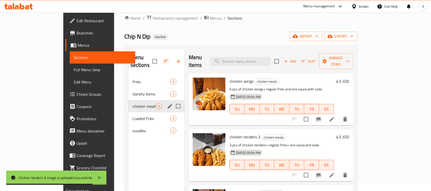
scroll to position [0, 0]
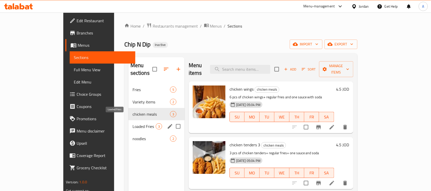
click at [133, 123] on span "Loaded Fries" at bounding box center [144, 126] width 23 height 6
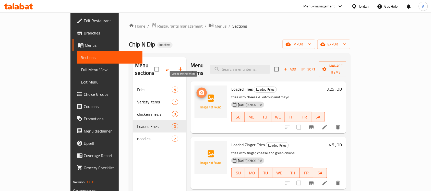
click at [199, 90] on icon "upload picture" at bounding box center [202, 93] width 6 height 6
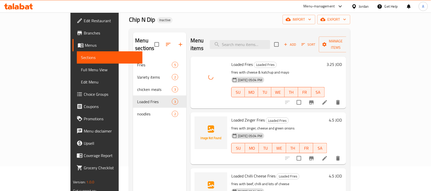
scroll to position [32, 0]
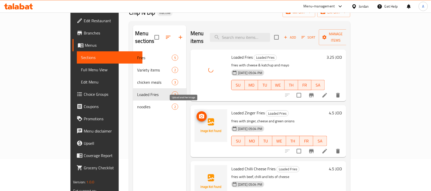
click at [199, 114] on icon "upload picture" at bounding box center [201, 116] width 5 height 5
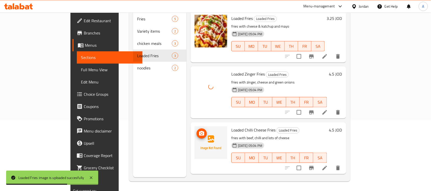
scroll to position [72, 0]
click at [199, 130] on icon "upload picture" at bounding box center [201, 132] width 5 height 5
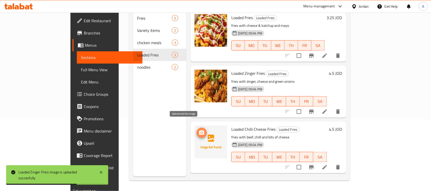
click at [199, 130] on icon "upload picture" at bounding box center [201, 132] width 5 height 5
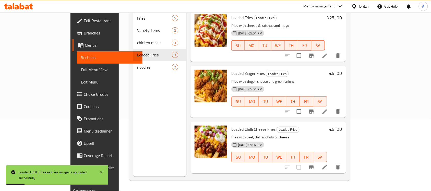
scroll to position [8, 0]
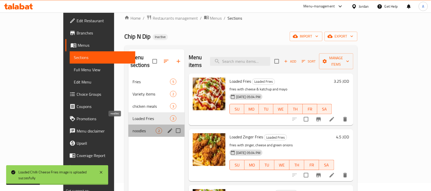
click at [133, 128] on span "noodles" at bounding box center [144, 131] width 23 height 6
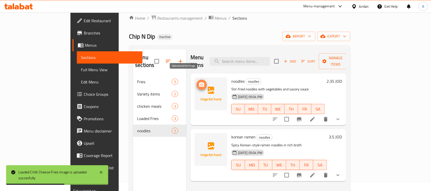
click at [199, 82] on icon "upload picture" at bounding box center [201, 84] width 5 height 5
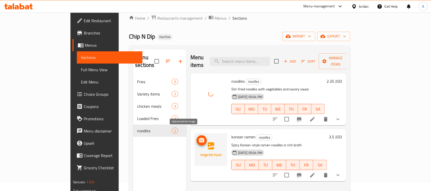
click at [199, 138] on icon "upload picture" at bounding box center [202, 141] width 6 height 6
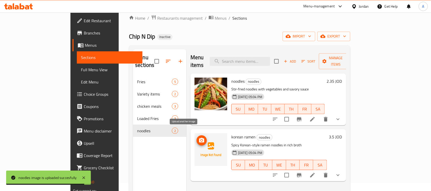
click at [201, 140] on circle "upload picture" at bounding box center [202, 141] width 2 height 2
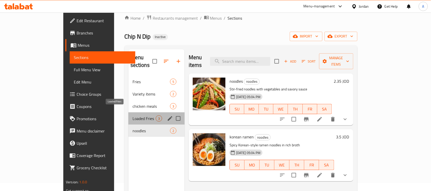
click at [133, 116] on span "Loaded Fries" at bounding box center [144, 119] width 23 height 6
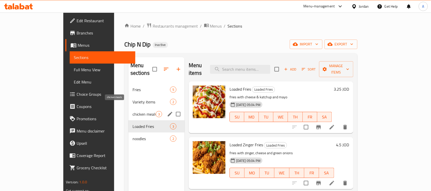
click at [133, 111] on span "chicken meals" at bounding box center [144, 114] width 23 height 6
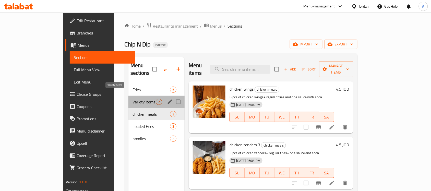
click at [133, 99] on span "Variety items" at bounding box center [144, 102] width 23 height 6
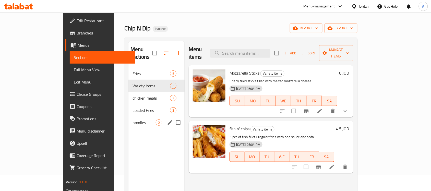
scroll to position [32, 0]
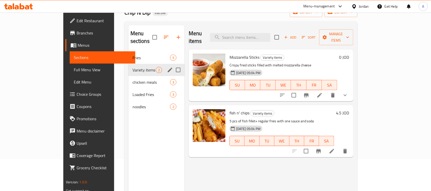
click at [129, 64] on div "Variety items 2" at bounding box center [157, 70] width 56 height 12
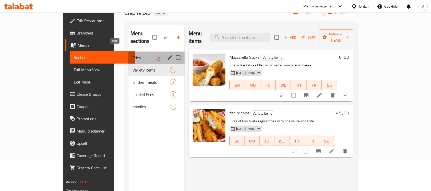
click at [133, 55] on span "Fries" at bounding box center [144, 58] width 23 height 6
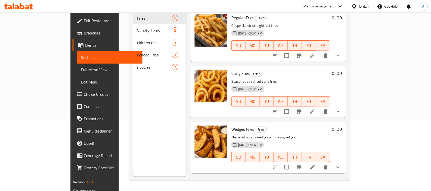
scroll to position [40, 0]
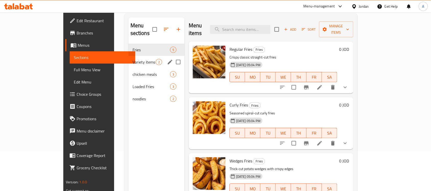
click at [133, 59] on span "Variety items" at bounding box center [144, 62] width 23 height 6
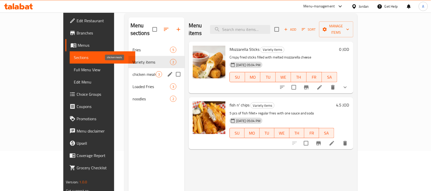
click at [133, 71] on span "chicken meals" at bounding box center [144, 74] width 23 height 6
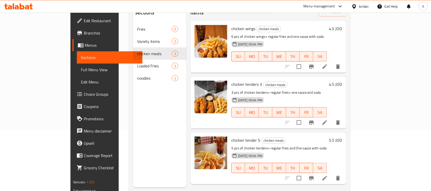
scroll to position [72, 0]
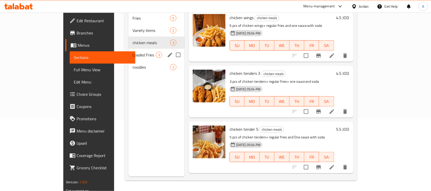
click at [129, 50] on div "Loaded Fries 3" at bounding box center [157, 55] width 56 height 12
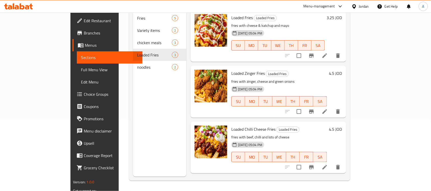
scroll to position [72, 0]
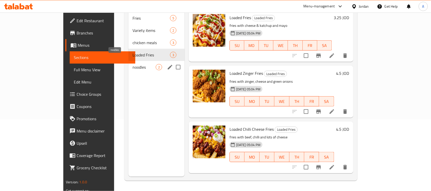
click at [133, 64] on span "noodles" at bounding box center [144, 67] width 23 height 6
